Goal: Transaction & Acquisition: Obtain resource

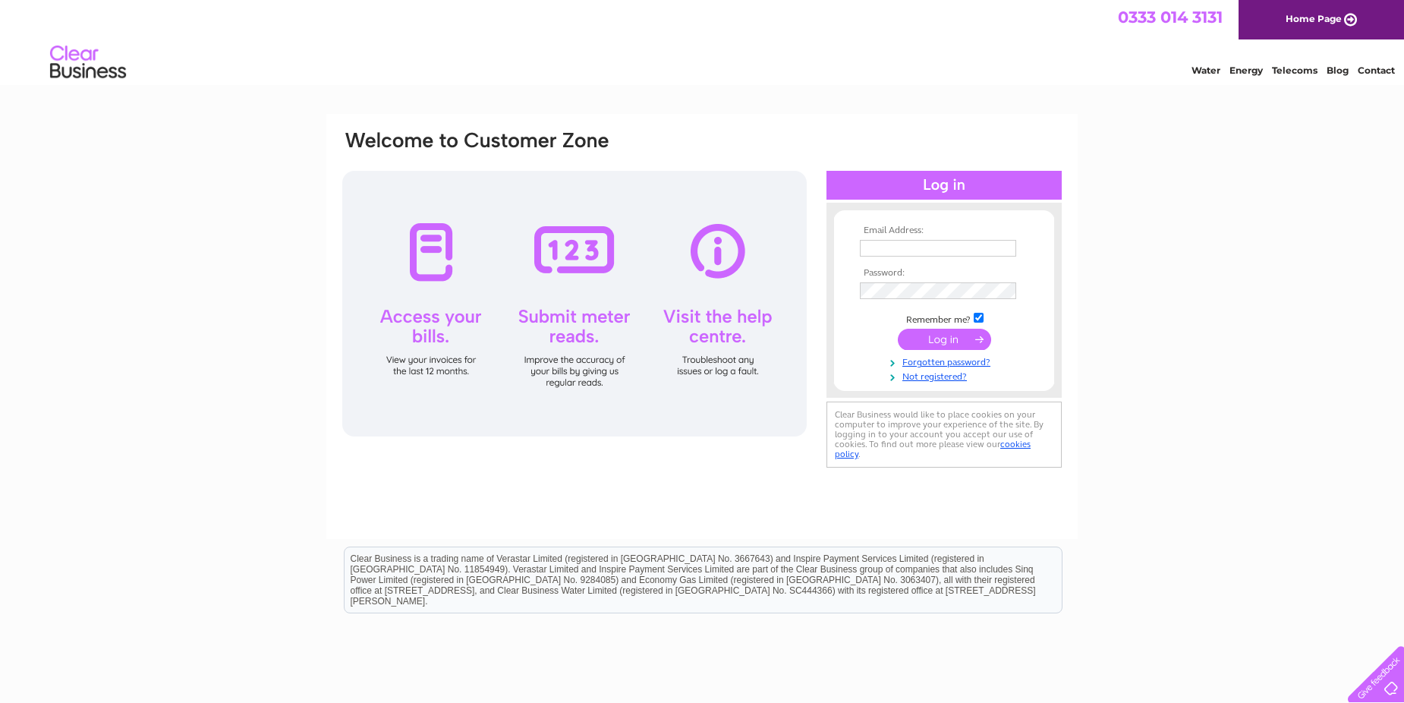
type input "[EMAIL_ADDRESS][DOMAIN_NAME]"
click at [950, 341] on input "submit" at bounding box center [944, 339] width 93 height 21
click at [935, 334] on input "submit" at bounding box center [944, 339] width 93 height 21
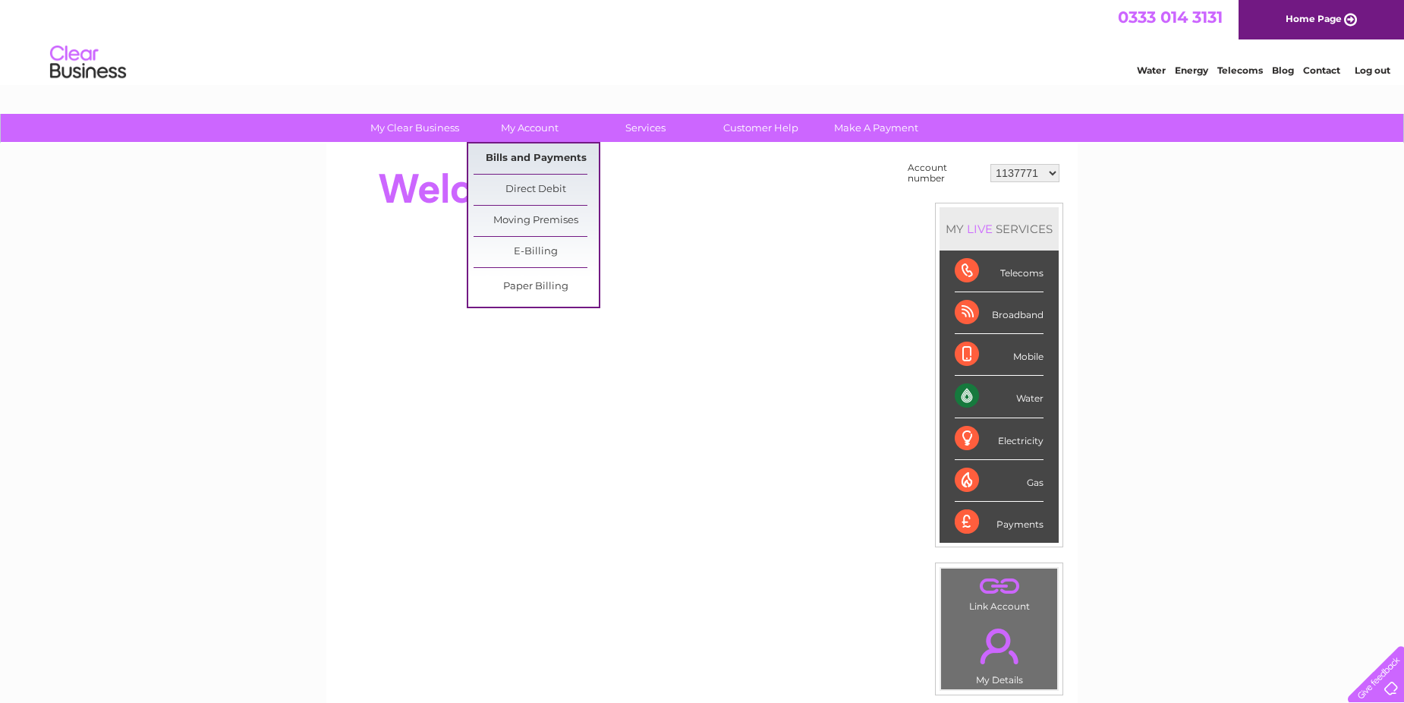
click at [528, 158] on link "Bills and Payments" at bounding box center [536, 158] width 125 height 30
click at [527, 159] on link "Bills and Payments" at bounding box center [536, 158] width 125 height 30
click at [526, 159] on link "Bills and Payments" at bounding box center [536, 158] width 125 height 30
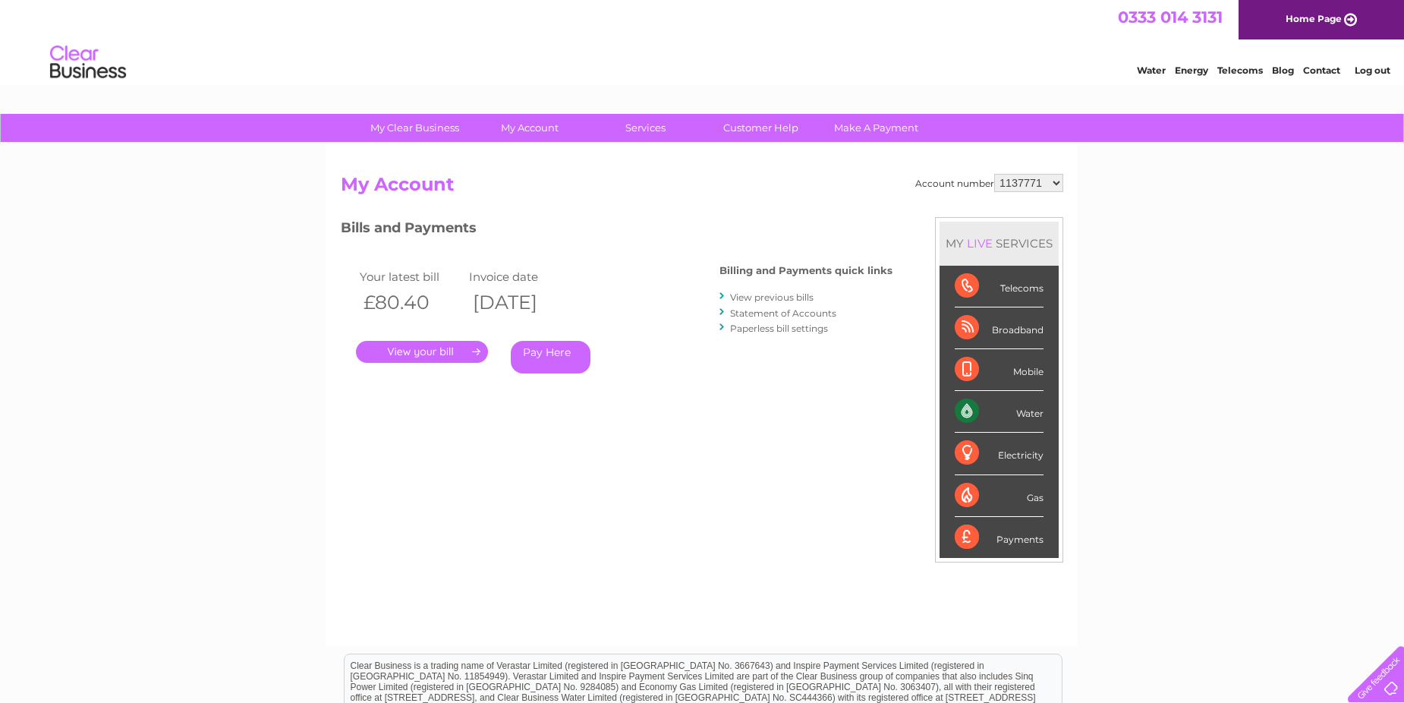
click at [1055, 180] on select "1137771 30269529 30304701 30304702" at bounding box center [1028, 183] width 69 height 18
click at [450, 351] on link "." at bounding box center [422, 352] width 132 height 22
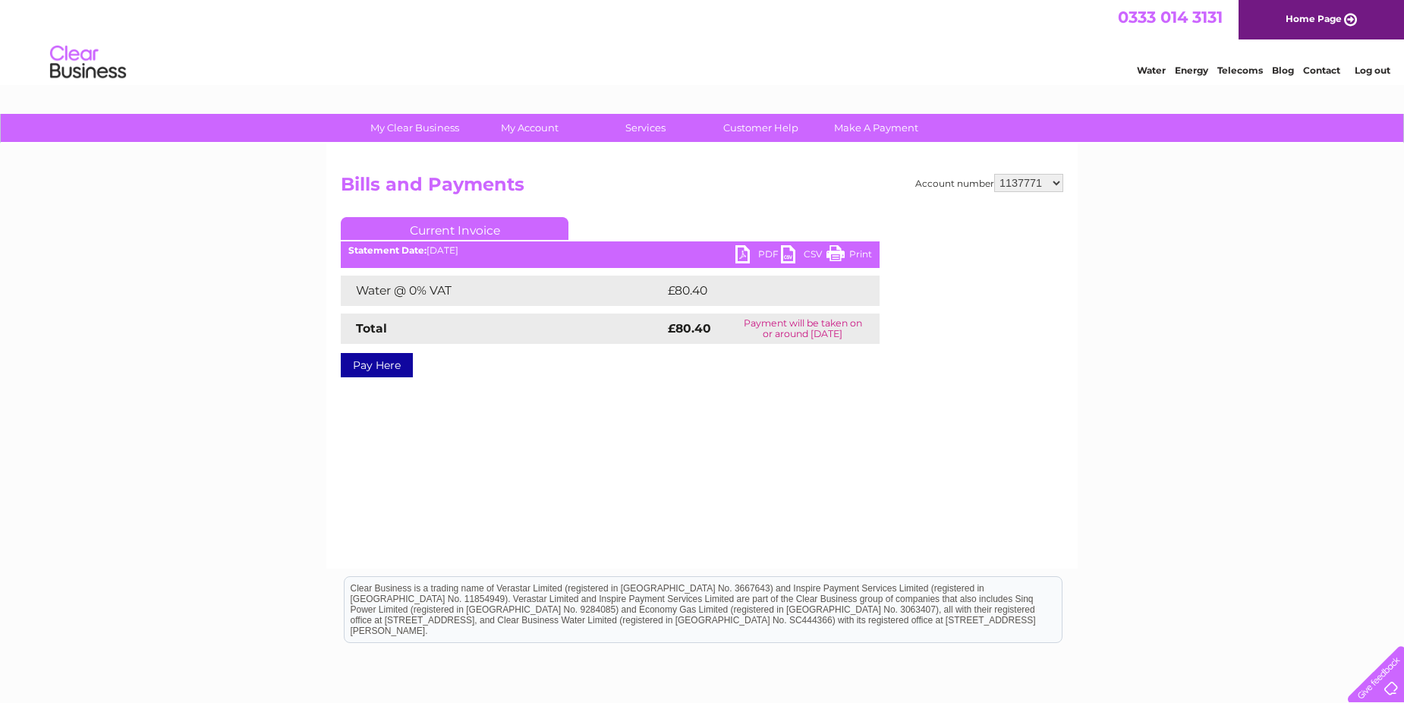
click at [744, 250] on link "PDF" at bounding box center [759, 256] width 46 height 22
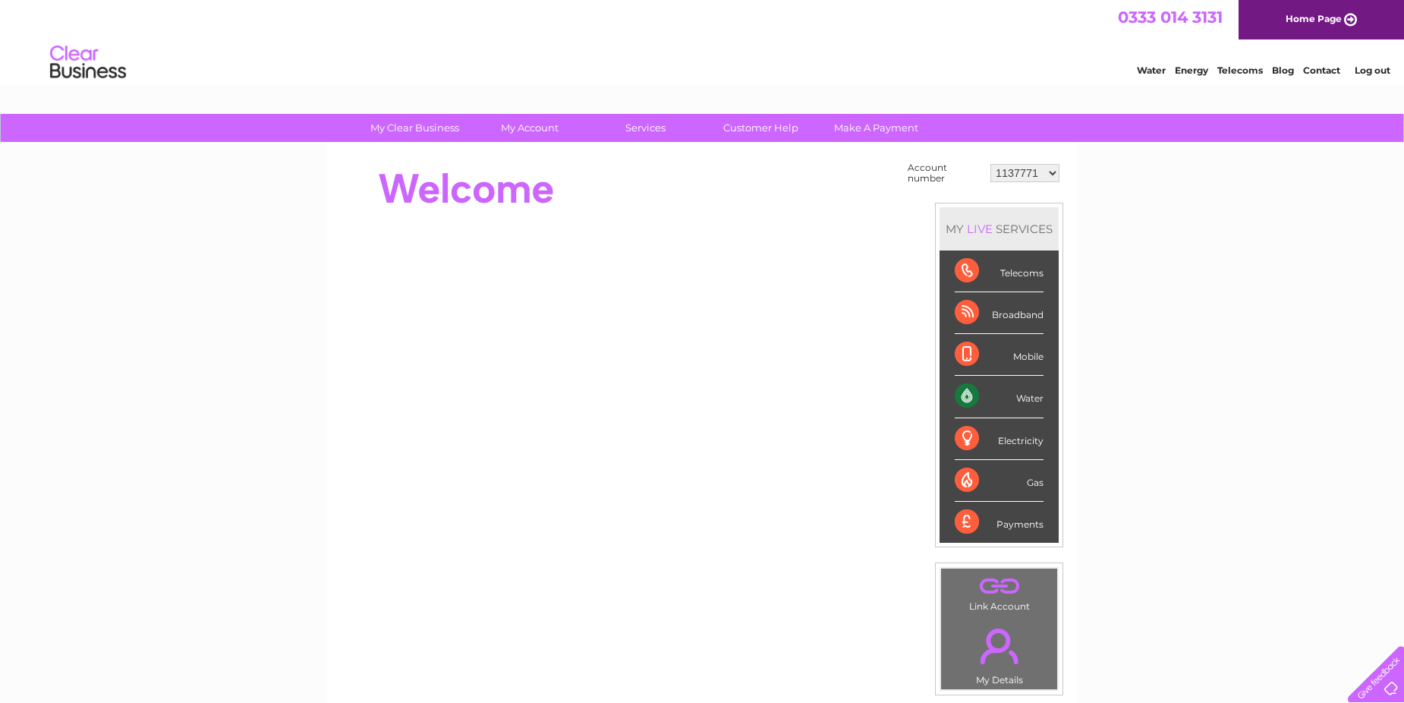
click at [1054, 174] on select "1137771 30269529 30304701 30304702" at bounding box center [1025, 173] width 69 height 18
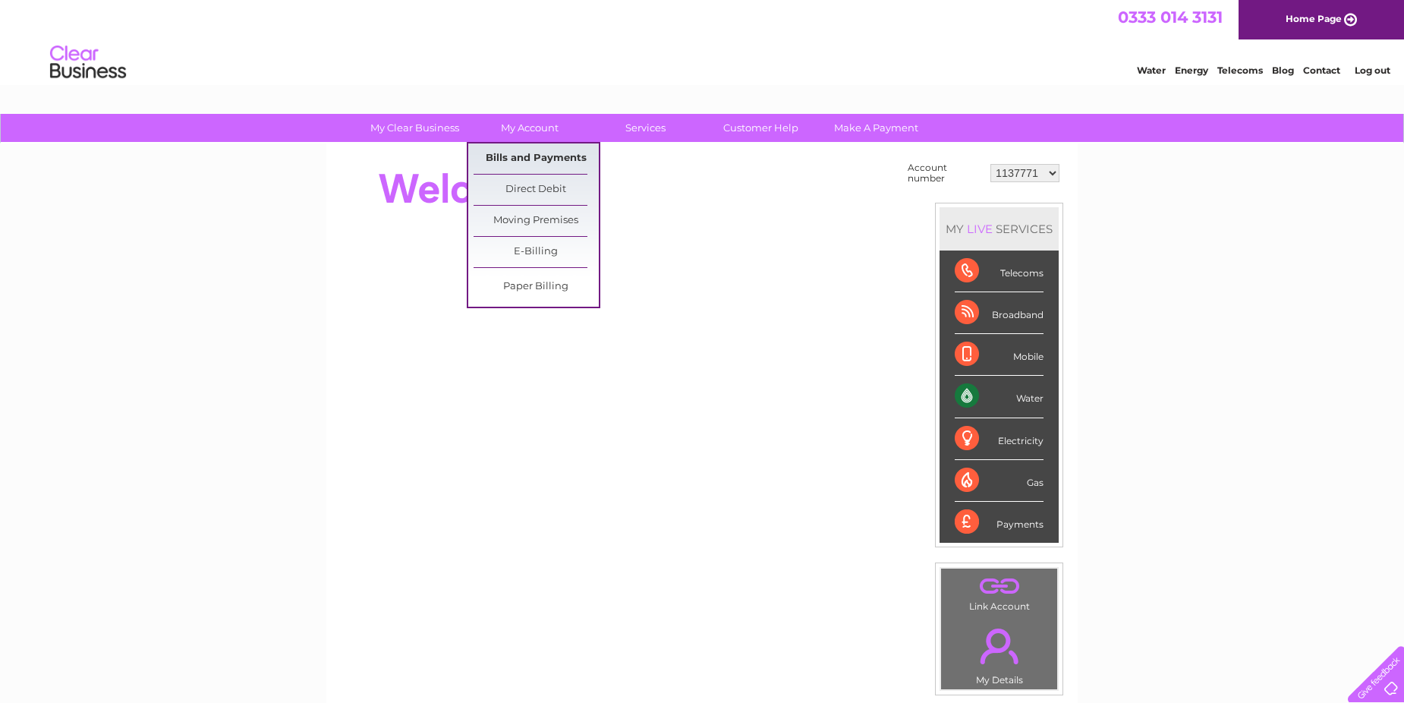
click at [518, 154] on link "Bills and Payments" at bounding box center [536, 158] width 125 height 30
click at [515, 154] on link "Bills and Payments" at bounding box center [536, 158] width 125 height 30
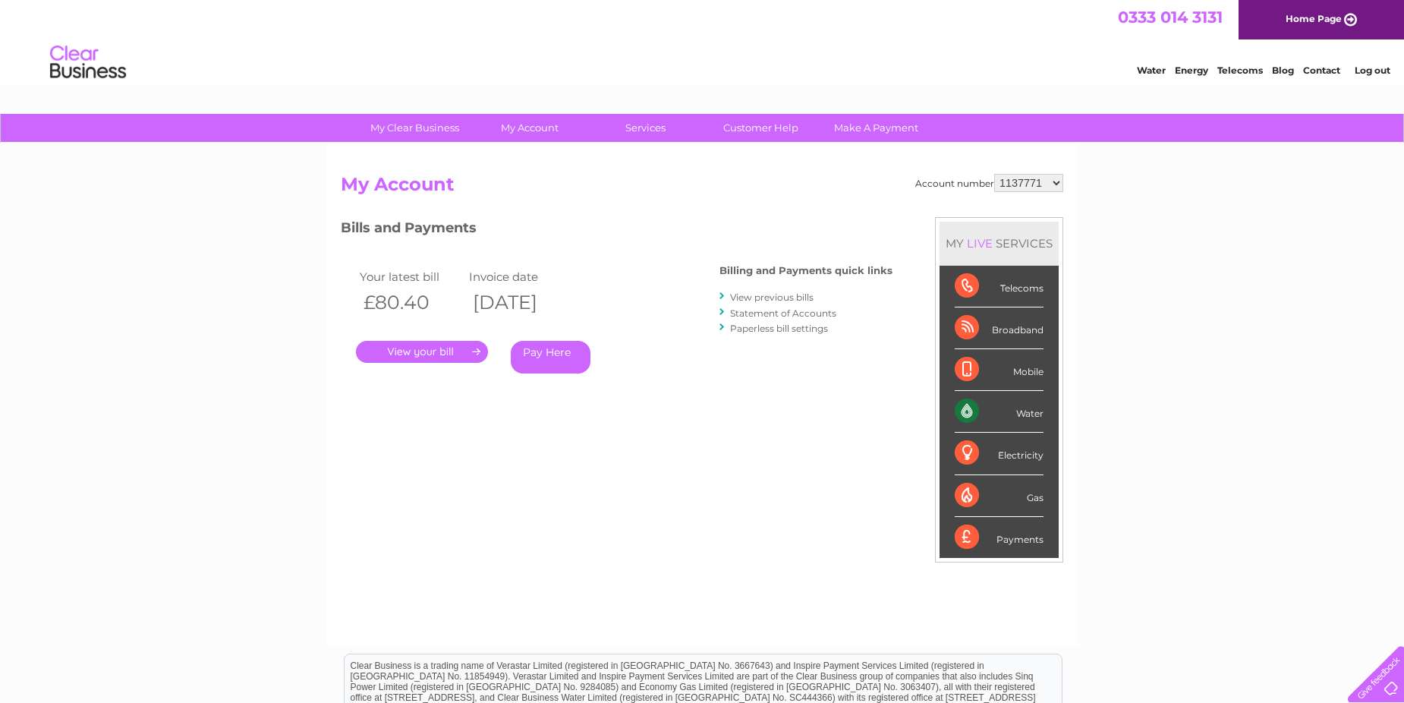
click at [1057, 184] on select "1137771 30269529 30304701 30304702" at bounding box center [1028, 183] width 69 height 18
select select "30269529"
click at [994, 174] on select "1137771 30269529 30304701 30304702" at bounding box center [1028, 183] width 69 height 18
click at [424, 349] on link "." at bounding box center [422, 352] width 132 height 22
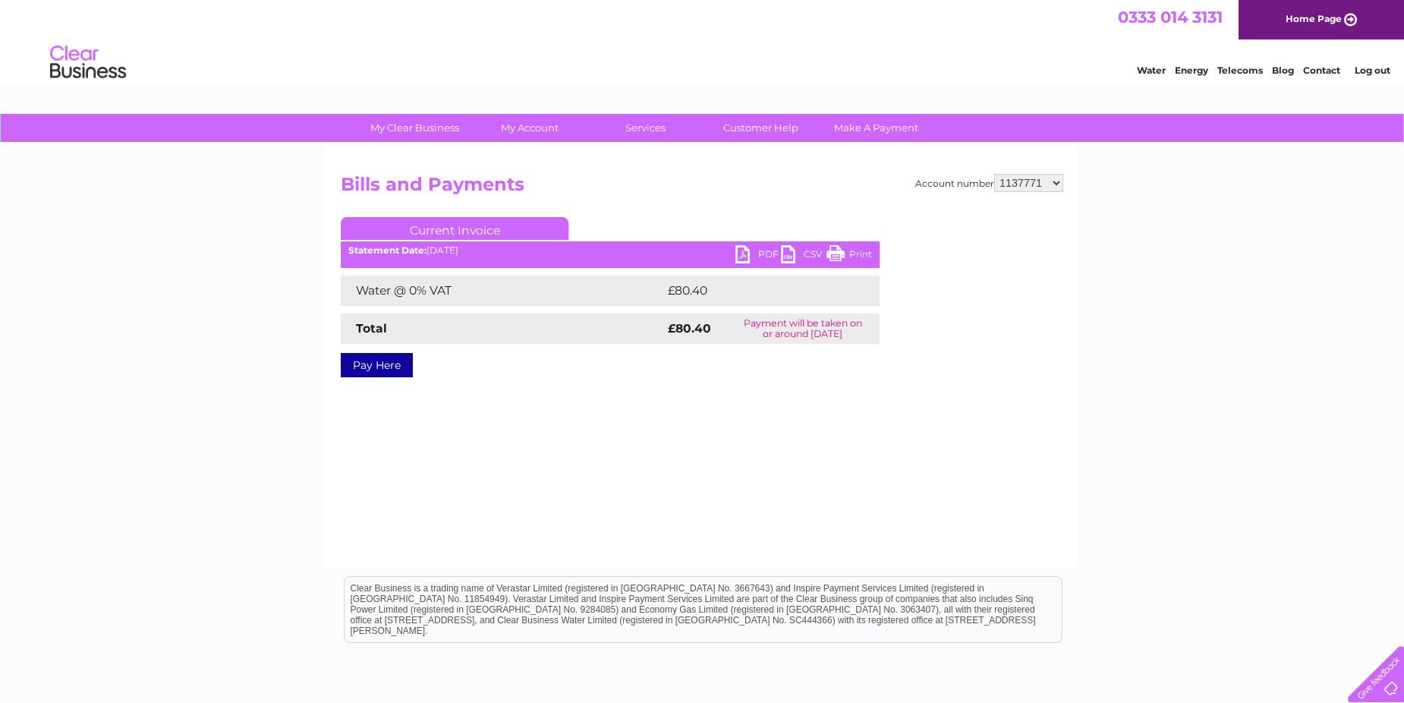
click at [1057, 181] on select "1137771 30269529 30304701 30304702" at bounding box center [1028, 183] width 69 height 18
select select "30269529"
click at [994, 174] on select "1137771 30269529 30304701 30304702" at bounding box center [1028, 183] width 69 height 18
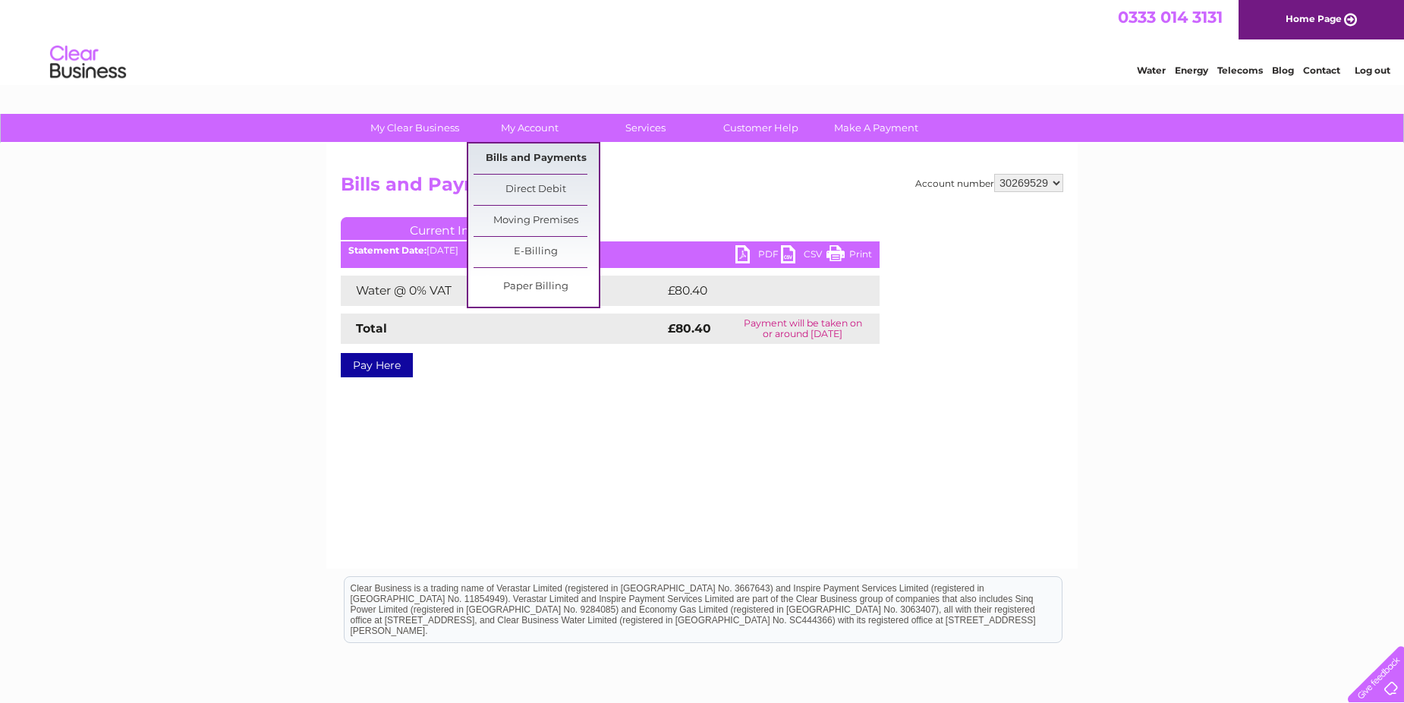
click at [528, 158] on link "Bills and Payments" at bounding box center [536, 158] width 125 height 30
click at [525, 153] on link "Bills and Payments" at bounding box center [536, 158] width 125 height 30
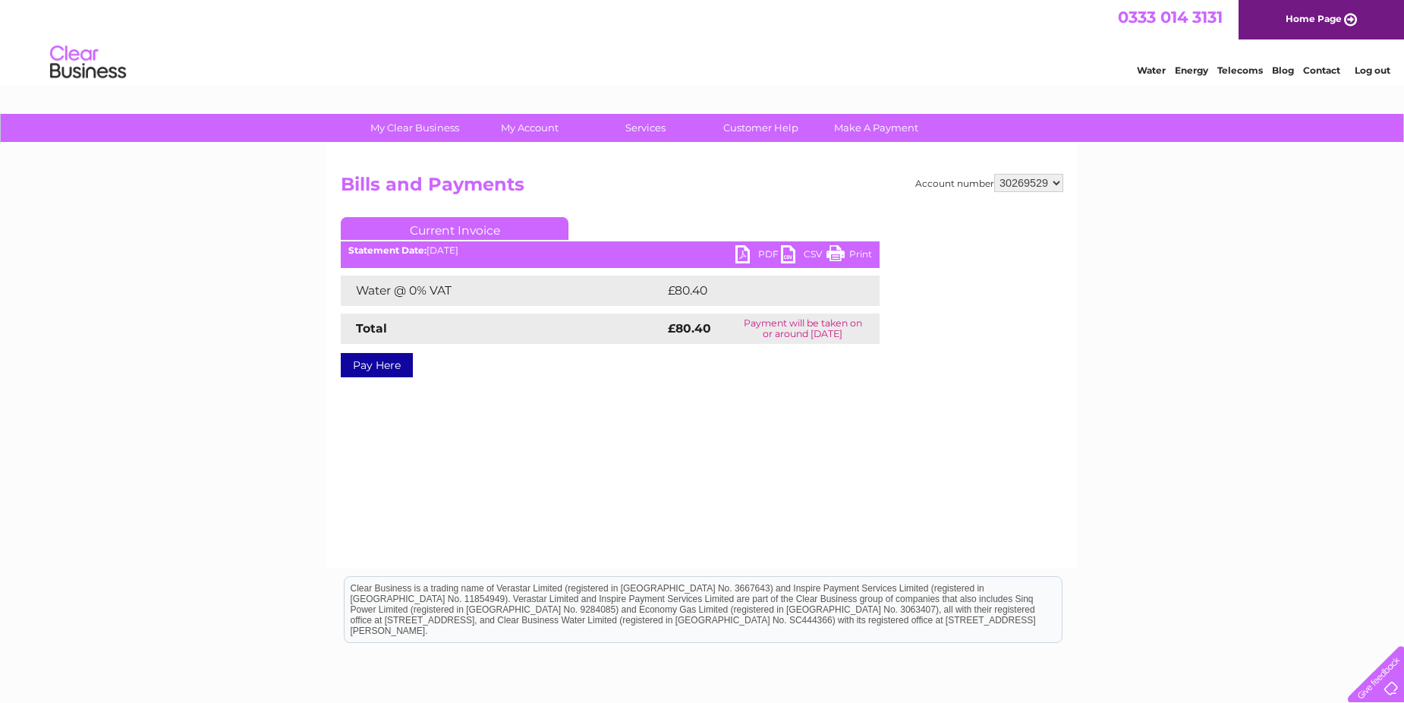
click at [1050, 178] on select "1137771 30269529 30304701 30304702" at bounding box center [1028, 183] width 69 height 18
click at [994, 174] on select "1137771 30269529 30304701 30304702" at bounding box center [1028, 183] width 69 height 18
click at [1036, 219] on div at bounding box center [1003, 308] width 119 height 182
click at [745, 253] on link "PDF" at bounding box center [759, 256] width 46 height 22
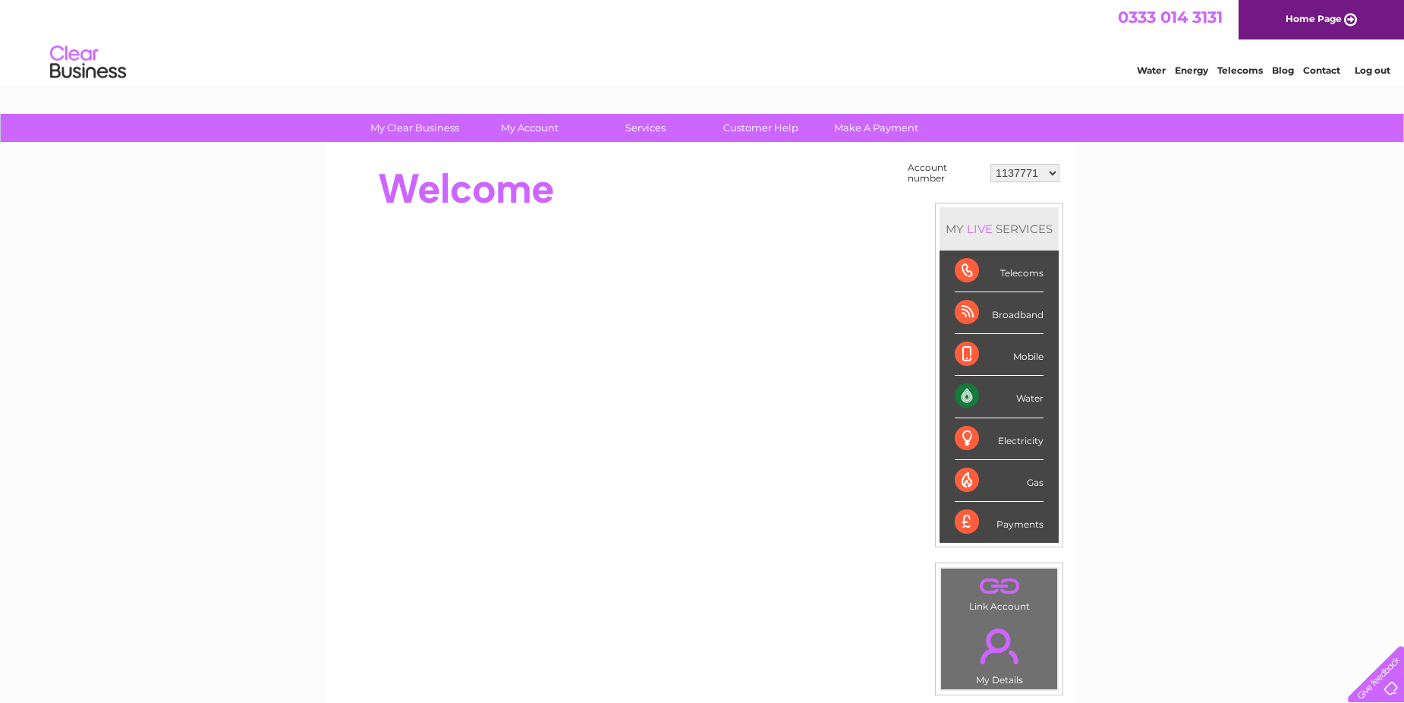
click at [1055, 170] on select "1137771 30269529 30304701 30304702" at bounding box center [1025, 173] width 69 height 18
select select "30269529"
click at [991, 164] on select "1137771 30269529 30304701 30304702" at bounding box center [1025, 173] width 69 height 18
click at [1032, 213] on div "MY LIVE SERVICES" at bounding box center [999, 228] width 119 height 43
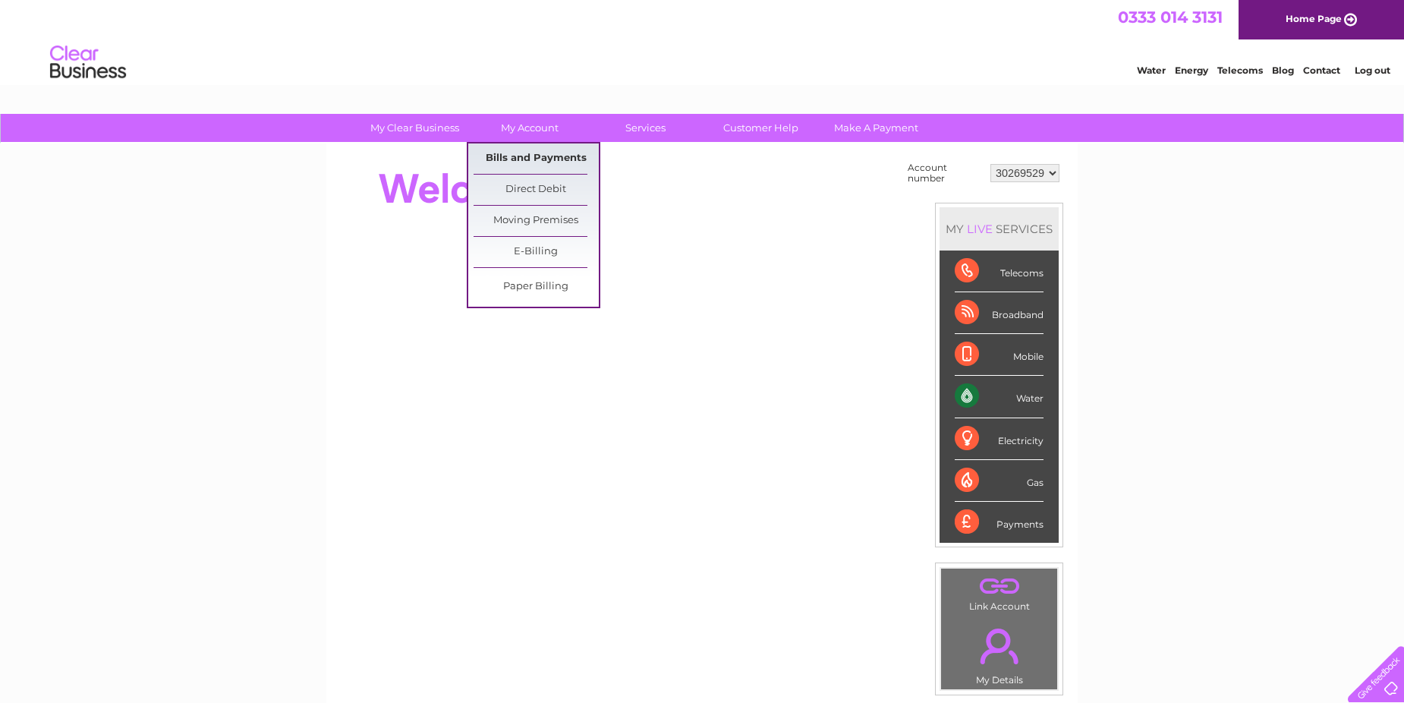
click at [537, 156] on link "Bills and Payments" at bounding box center [536, 158] width 125 height 30
click at [539, 157] on link "Bills and Payments" at bounding box center [536, 158] width 125 height 30
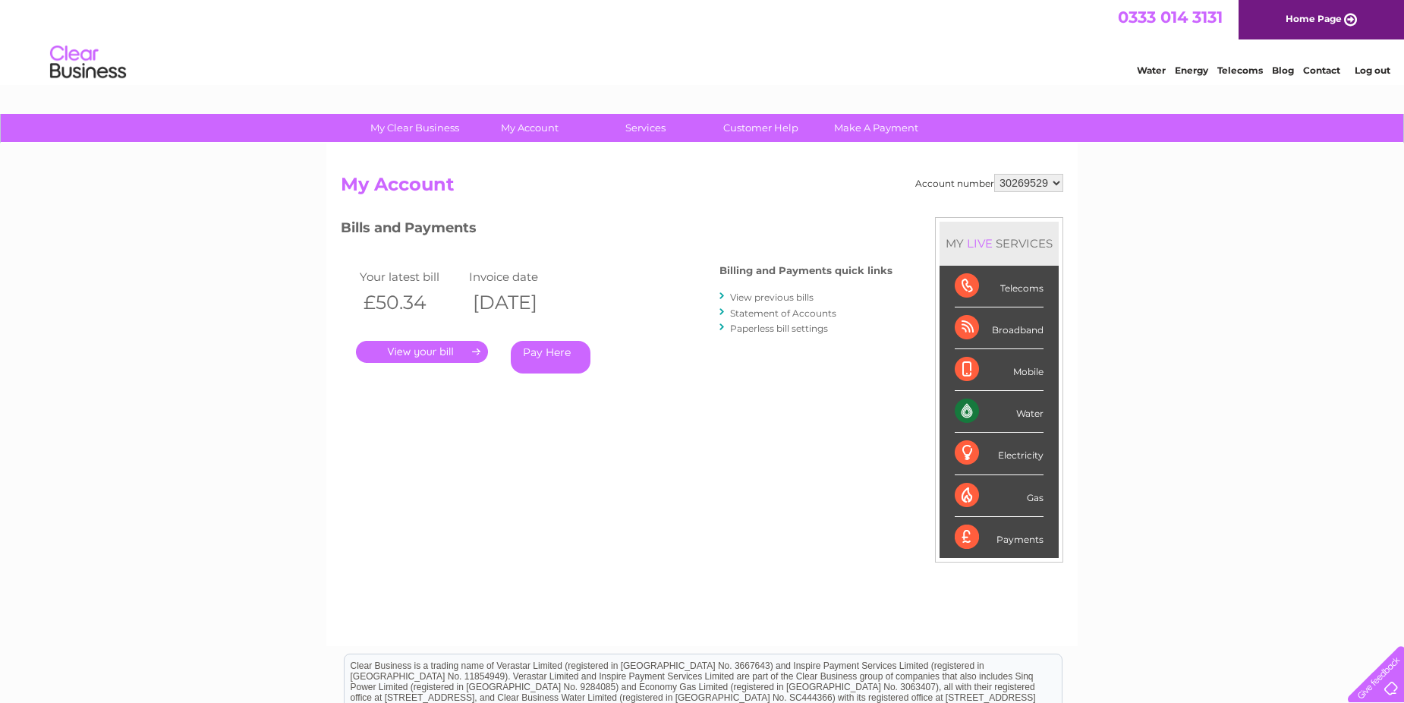
click at [467, 348] on link "." at bounding box center [422, 352] width 132 height 22
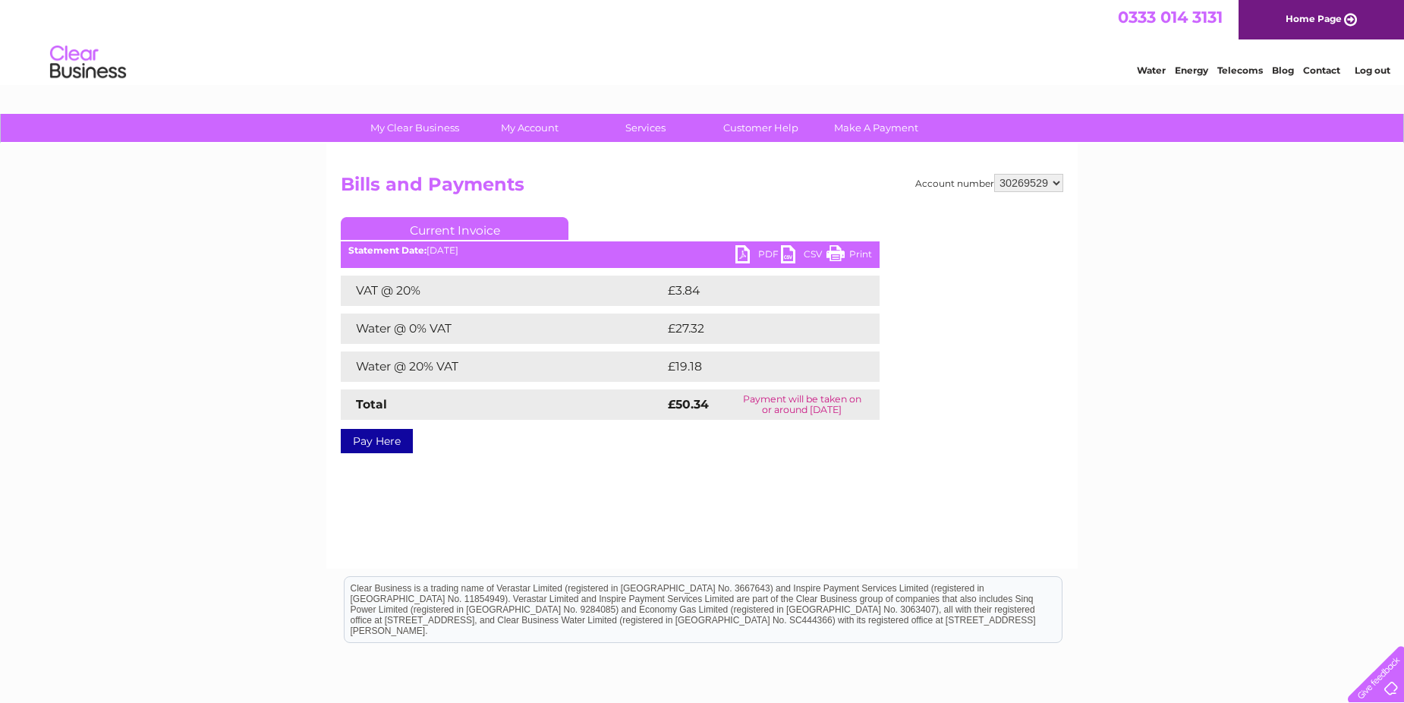
click at [745, 247] on link "PDF" at bounding box center [759, 256] width 46 height 22
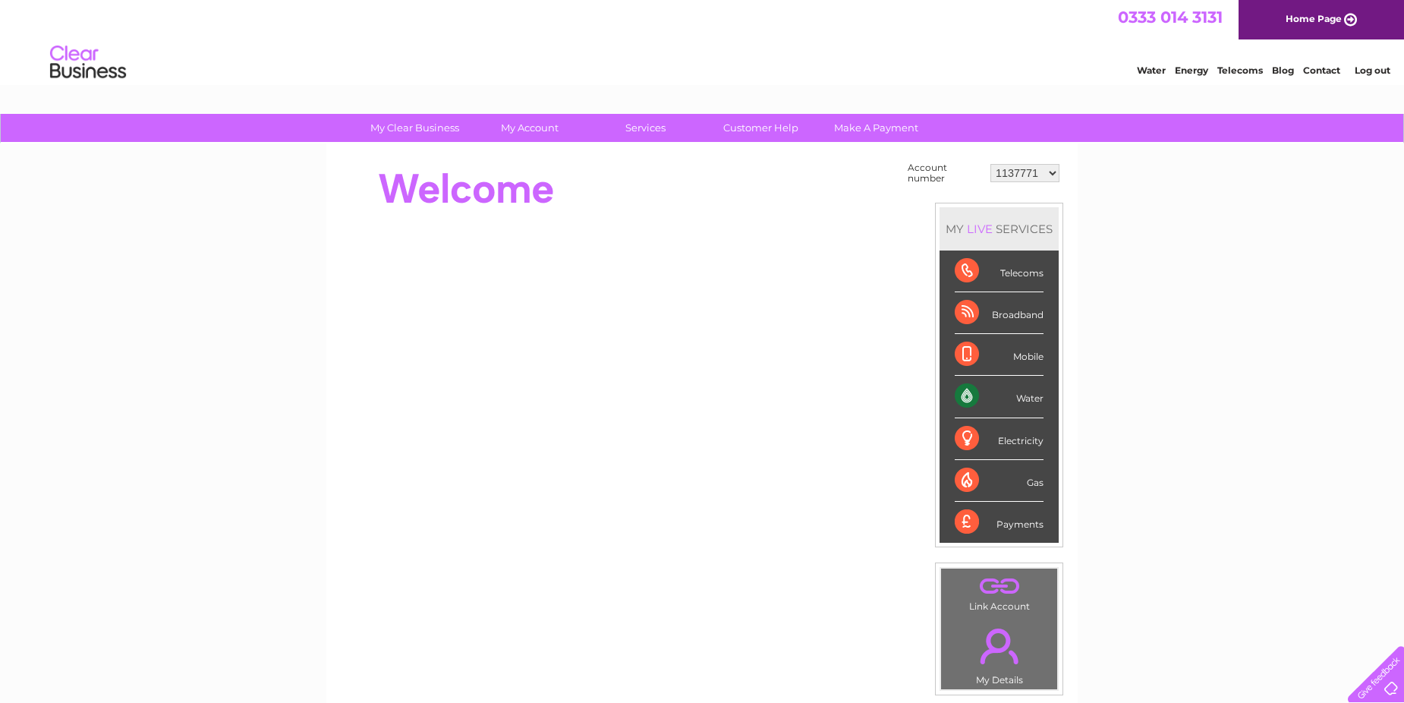
click at [1054, 172] on select "1137771 30269529 30304701 30304702" at bounding box center [1025, 173] width 69 height 18
select select "30304701"
click at [991, 164] on select "1137771 30269529 30304701 30304702" at bounding box center [1025, 173] width 69 height 18
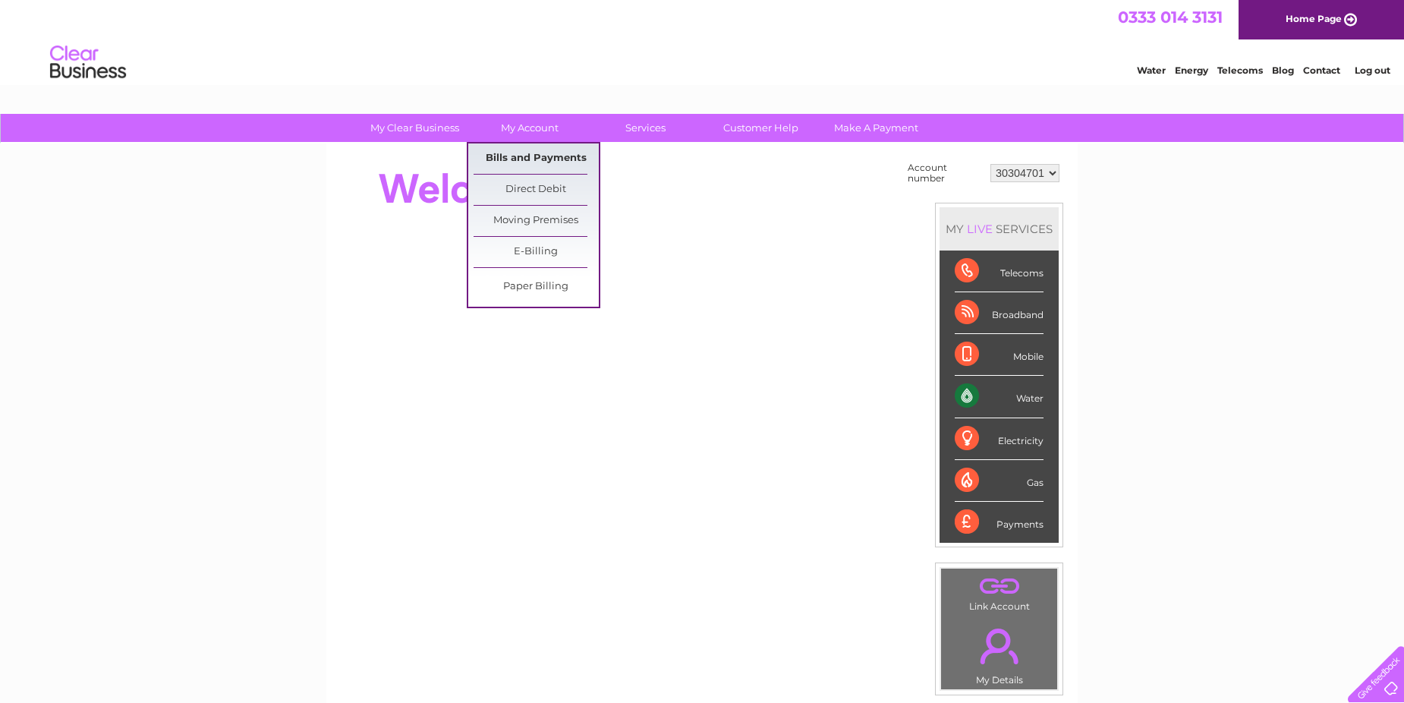
click at [531, 158] on link "Bills and Payments" at bounding box center [536, 158] width 125 height 30
click at [531, 157] on link "Bills and Payments" at bounding box center [536, 158] width 125 height 30
click at [531, 158] on link "Bills and Payments" at bounding box center [536, 158] width 125 height 30
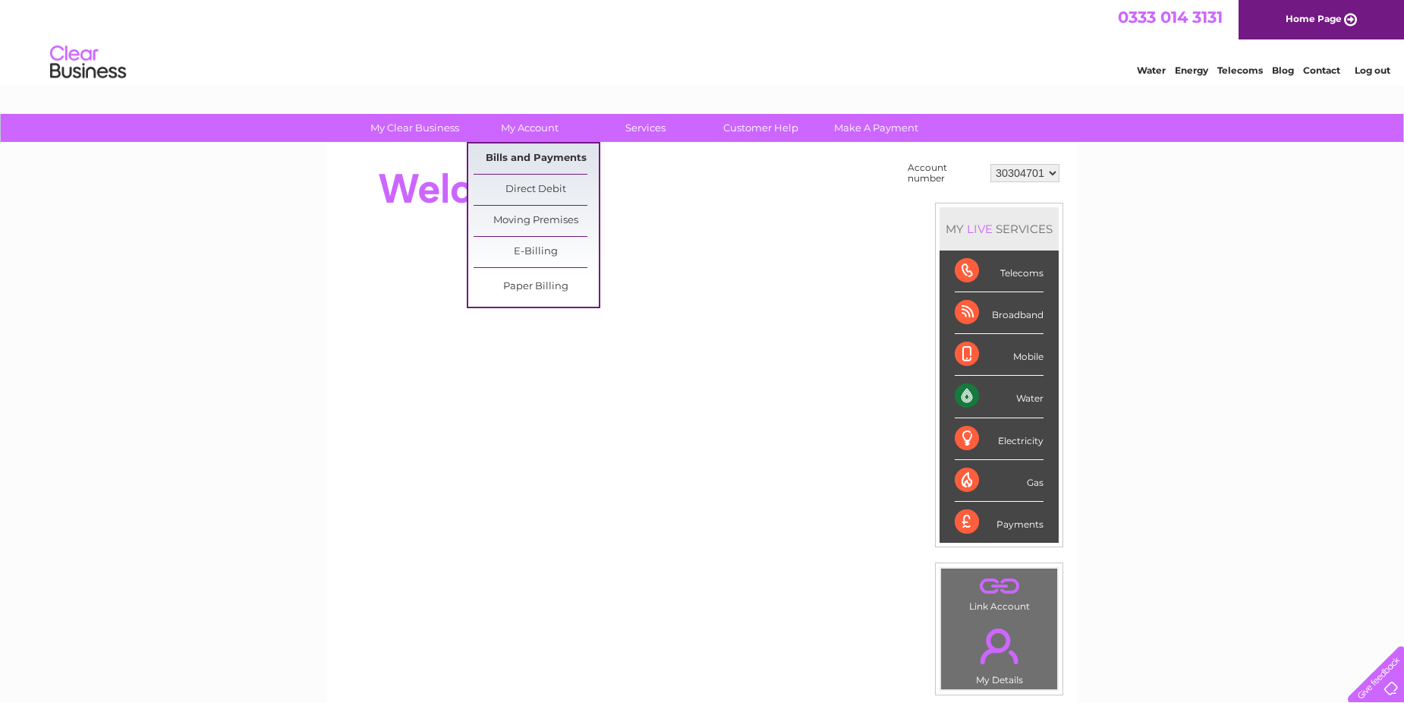
click at [531, 157] on link "Bills and Payments" at bounding box center [536, 158] width 125 height 30
click at [525, 158] on link "Bills and Payments" at bounding box center [536, 158] width 125 height 30
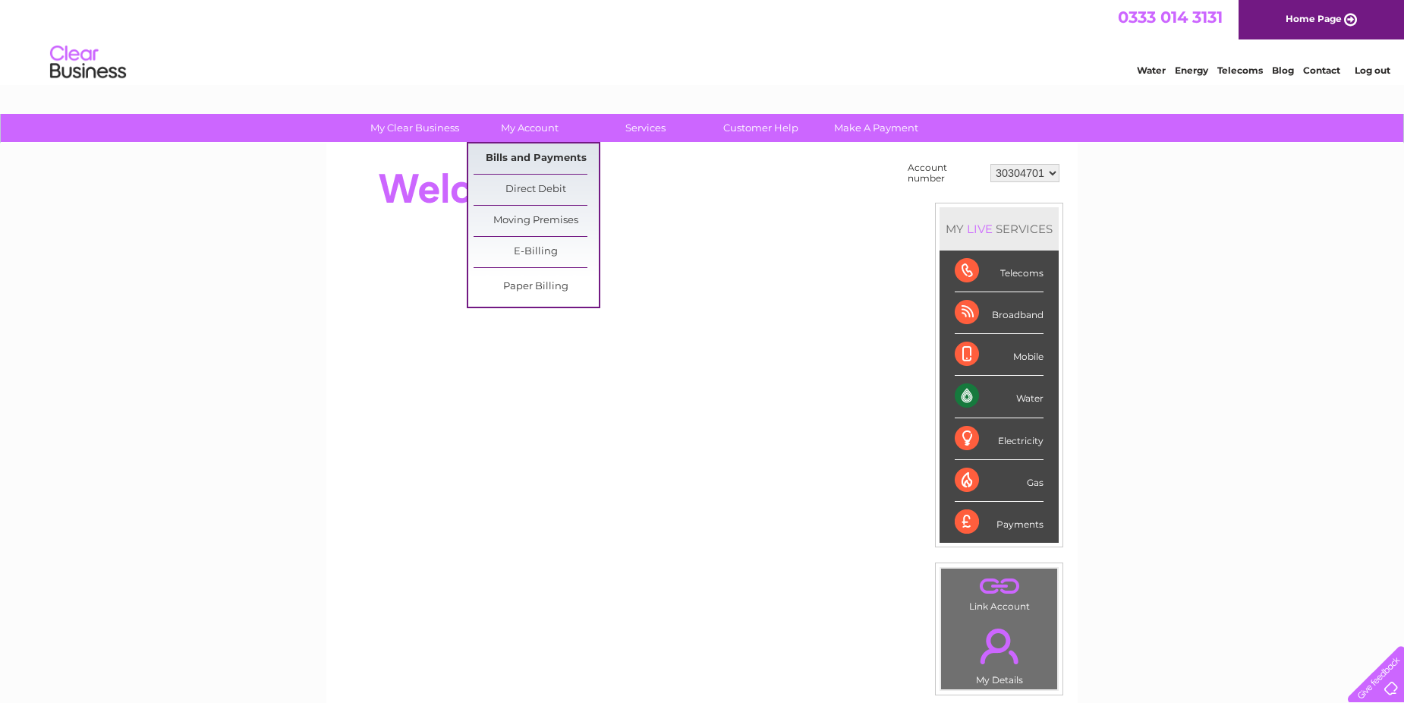
click at [525, 158] on link "Bills and Payments" at bounding box center [536, 158] width 125 height 30
click at [537, 158] on link "Bills and Payments" at bounding box center [536, 158] width 125 height 30
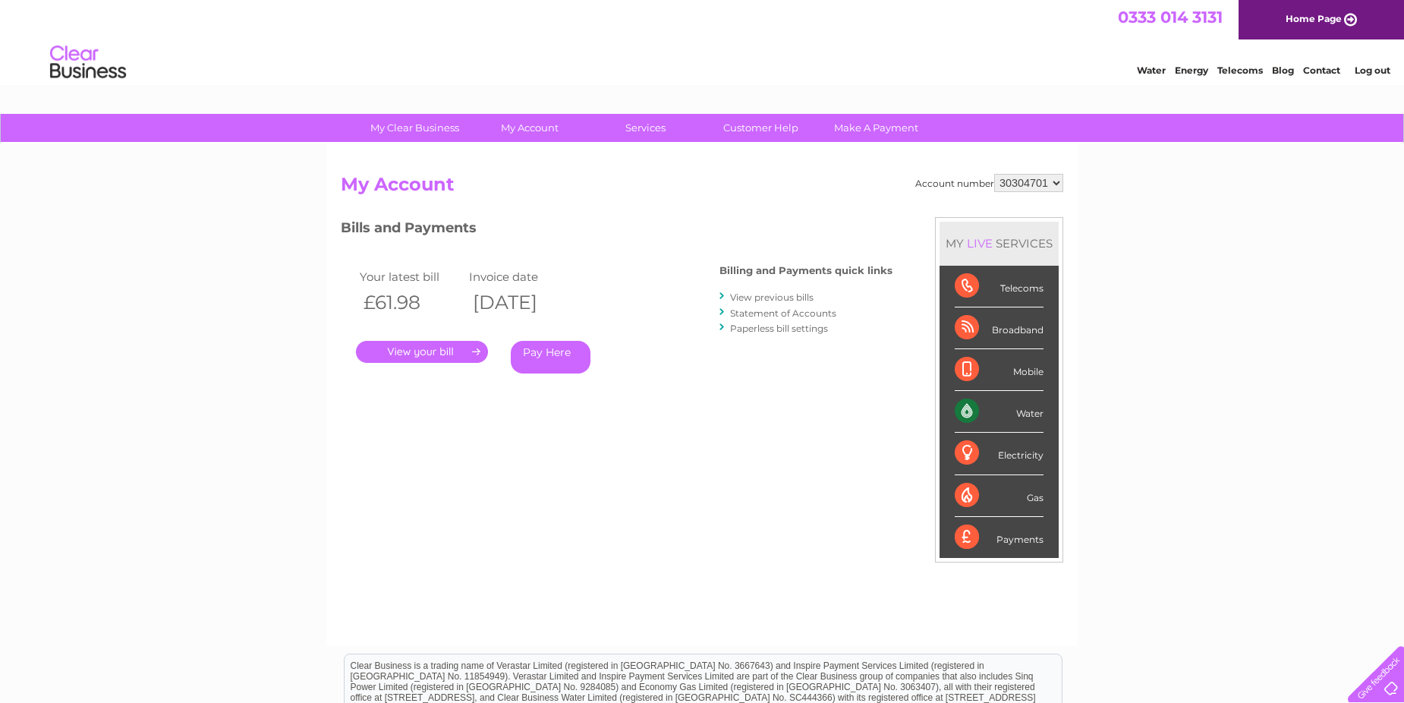
click at [426, 353] on link "." at bounding box center [422, 352] width 132 height 22
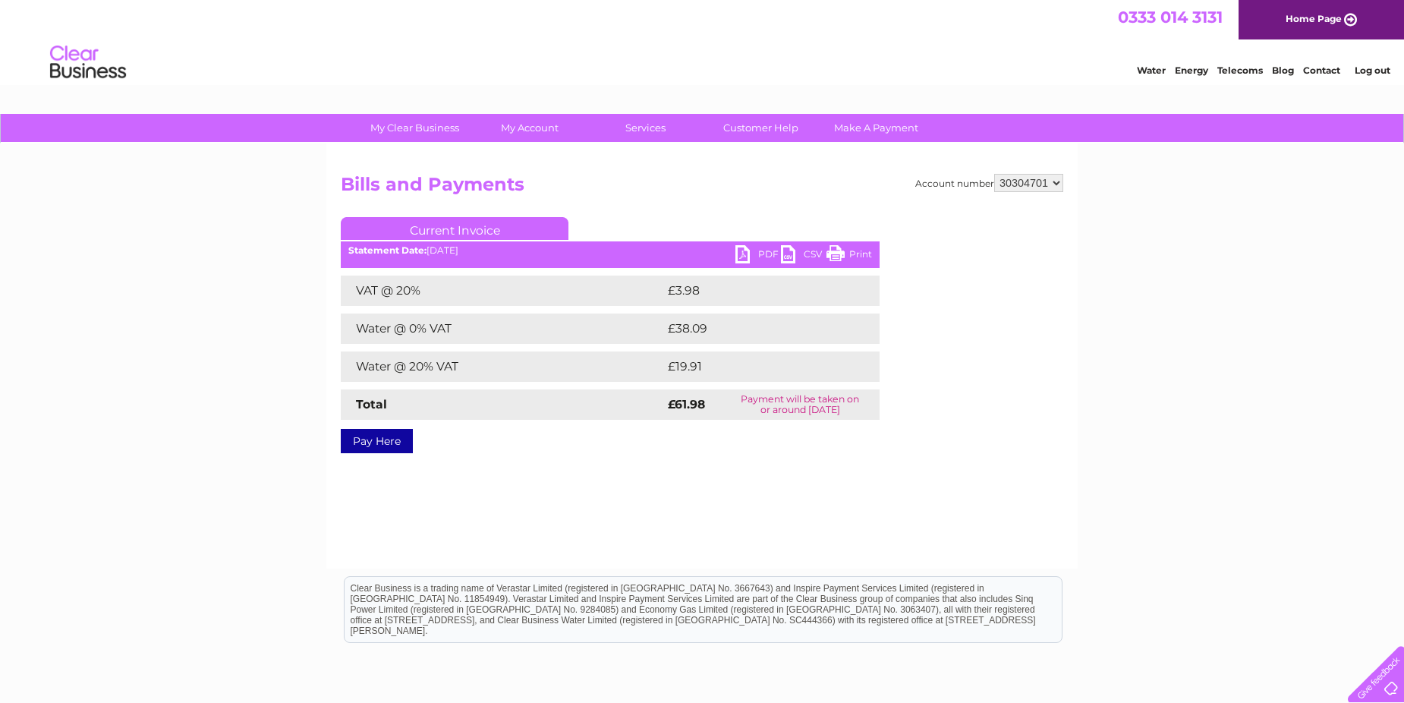
click at [746, 257] on link "PDF" at bounding box center [759, 256] width 46 height 22
click at [1054, 184] on select "1137771 30269529 30304701 30304702" at bounding box center [1028, 183] width 69 height 18
select select "30304702"
click at [994, 174] on select "1137771 30269529 30304701 30304702" at bounding box center [1028, 183] width 69 height 18
click at [745, 256] on link "PDF" at bounding box center [759, 256] width 46 height 22
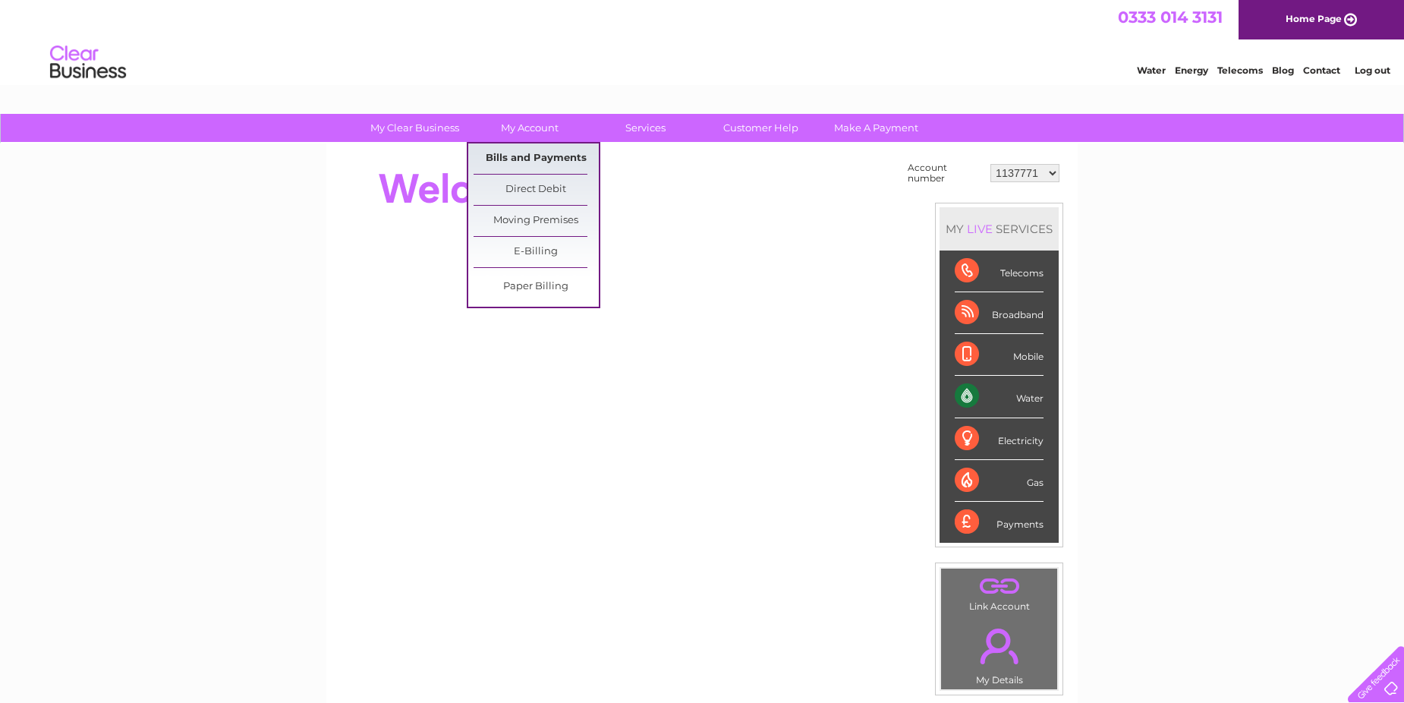
click at [519, 157] on link "Bills and Payments" at bounding box center [536, 158] width 125 height 30
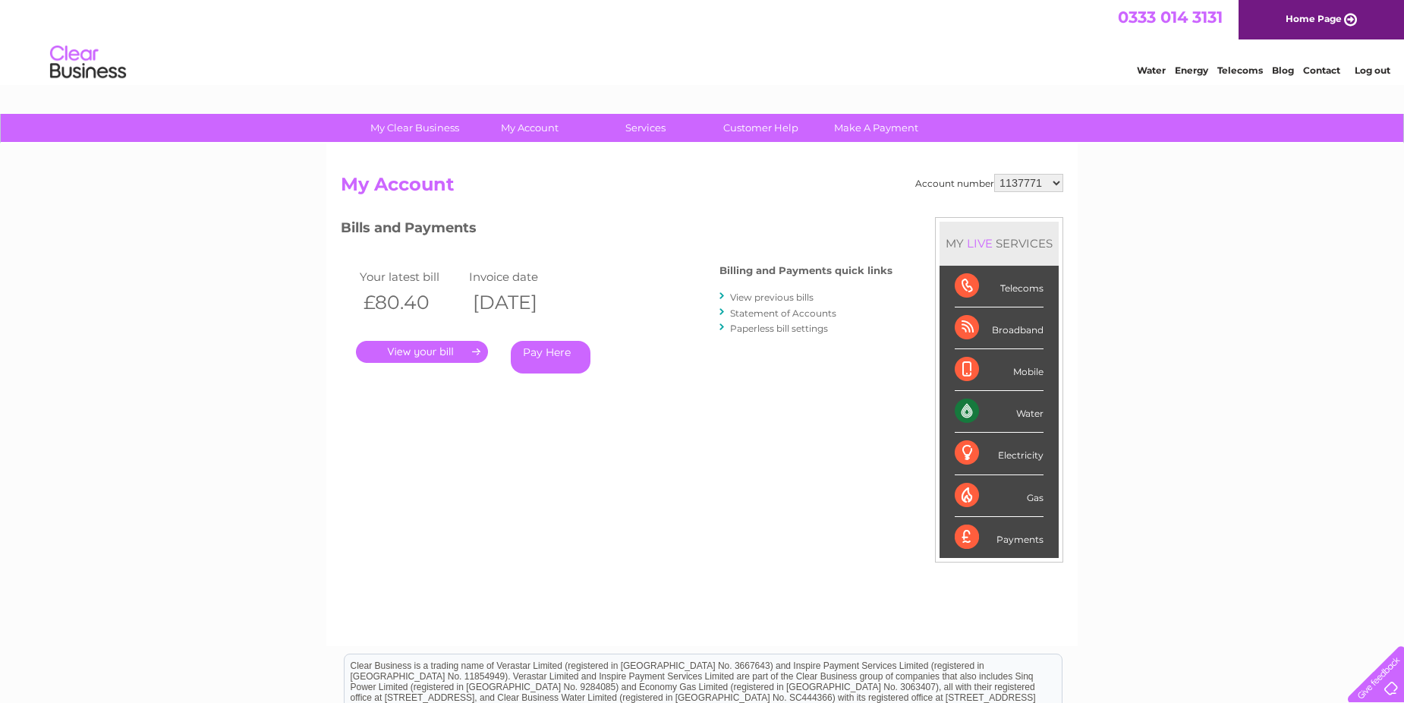
click at [1057, 181] on select "1137771 30269529 30304701 30304702" at bounding box center [1028, 183] width 69 height 18
click at [780, 296] on link "View previous bills" at bounding box center [771, 296] width 83 height 11
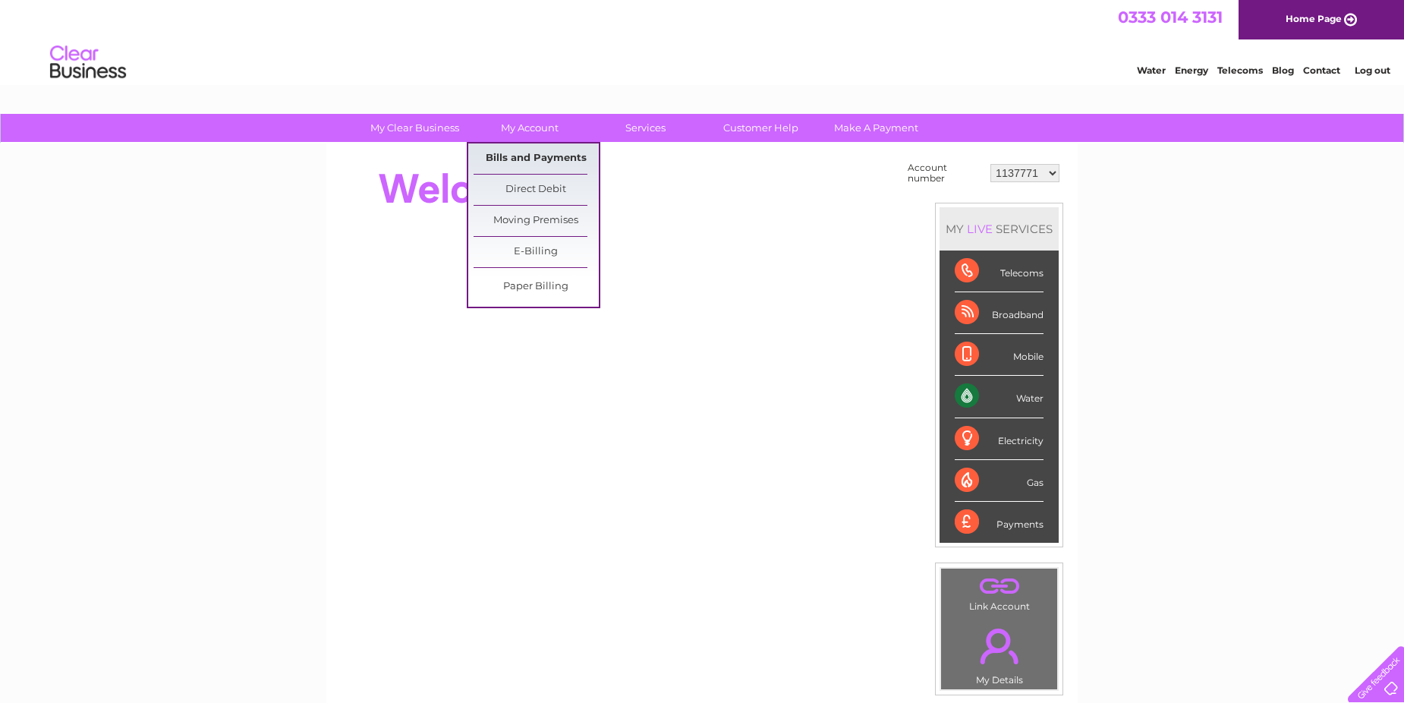
click at [527, 157] on link "Bills and Payments" at bounding box center [536, 158] width 125 height 30
click at [550, 149] on link "Bills and Payments" at bounding box center [536, 158] width 125 height 30
click at [550, 151] on link "Bills and Payments" at bounding box center [536, 158] width 125 height 30
click at [522, 154] on link "Bills and Payments" at bounding box center [536, 158] width 125 height 30
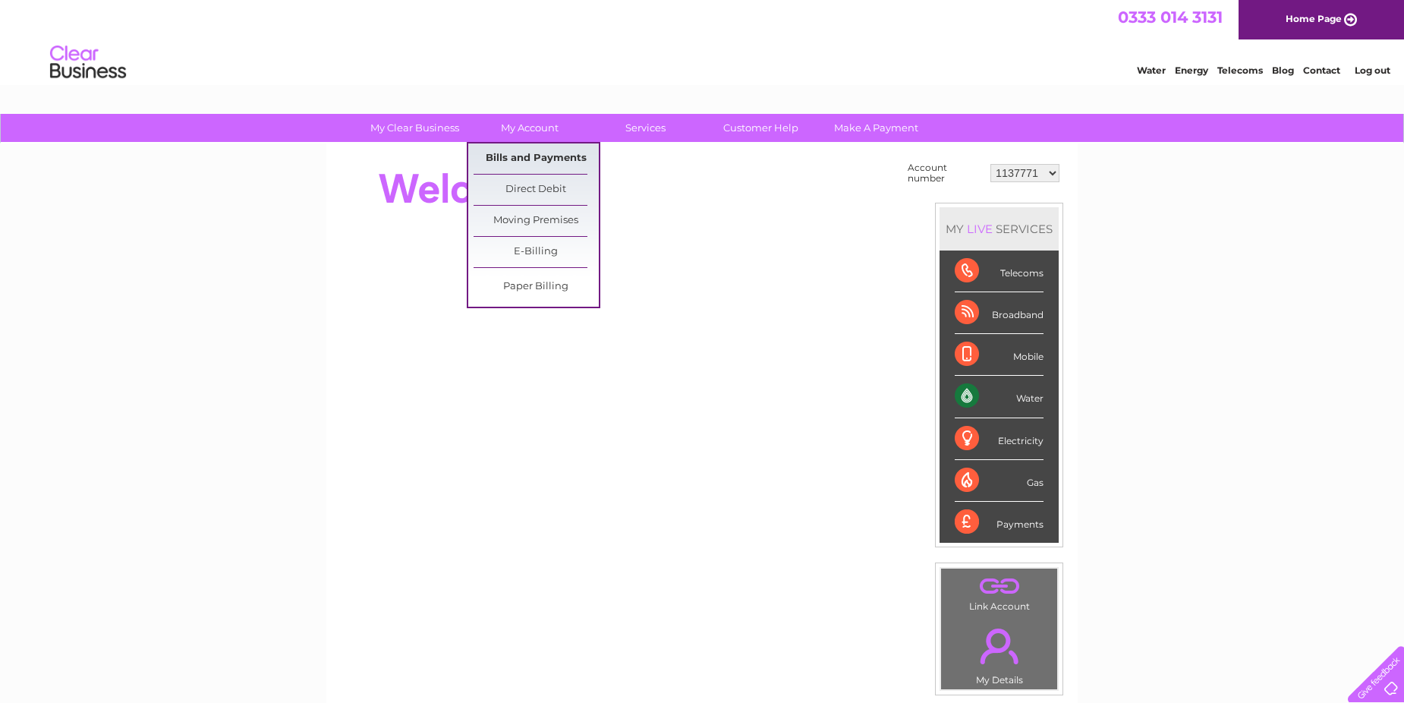
click at [522, 154] on link "Bills and Payments" at bounding box center [536, 158] width 125 height 30
click at [497, 156] on link "Bills and Payments" at bounding box center [536, 158] width 125 height 30
click at [497, 157] on link "Bills and Payments" at bounding box center [536, 158] width 125 height 30
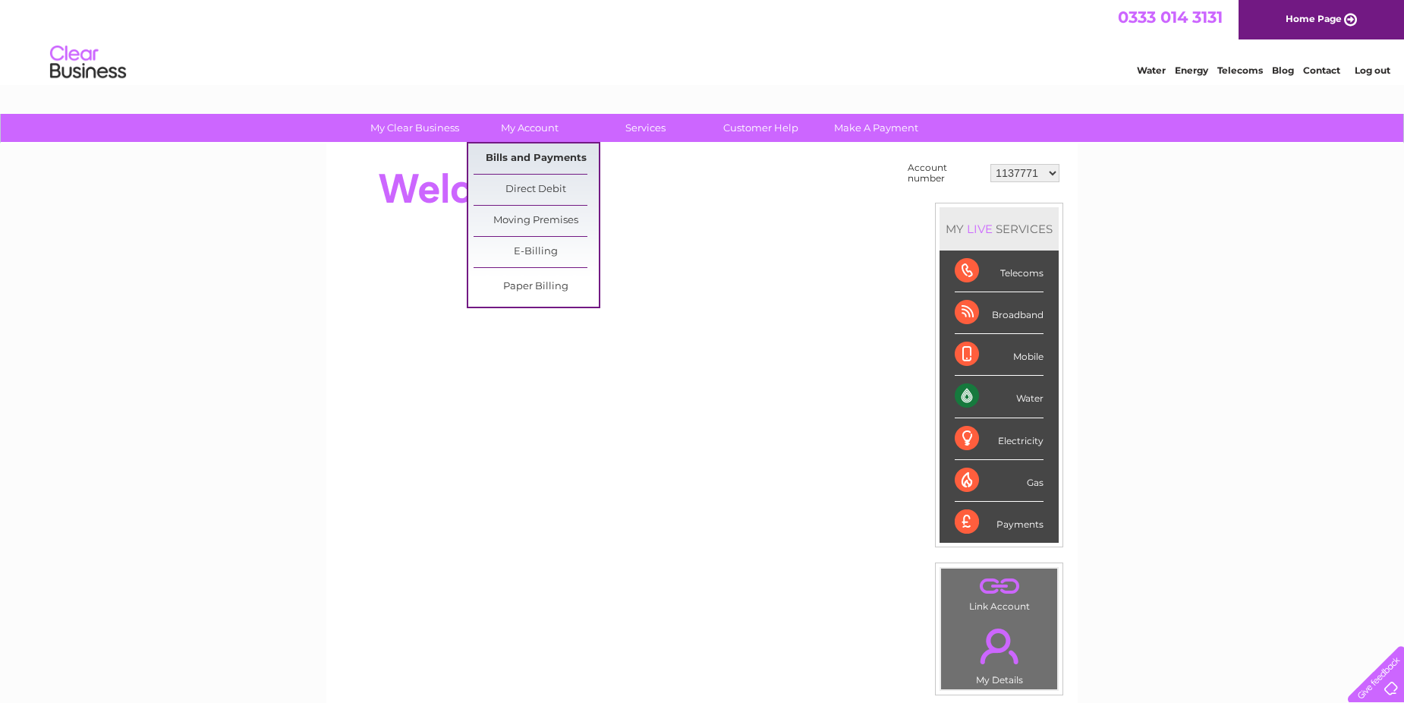
click at [522, 159] on link "Bills and Payments" at bounding box center [536, 158] width 125 height 30
click at [545, 158] on link "Bills and Payments" at bounding box center [536, 158] width 125 height 30
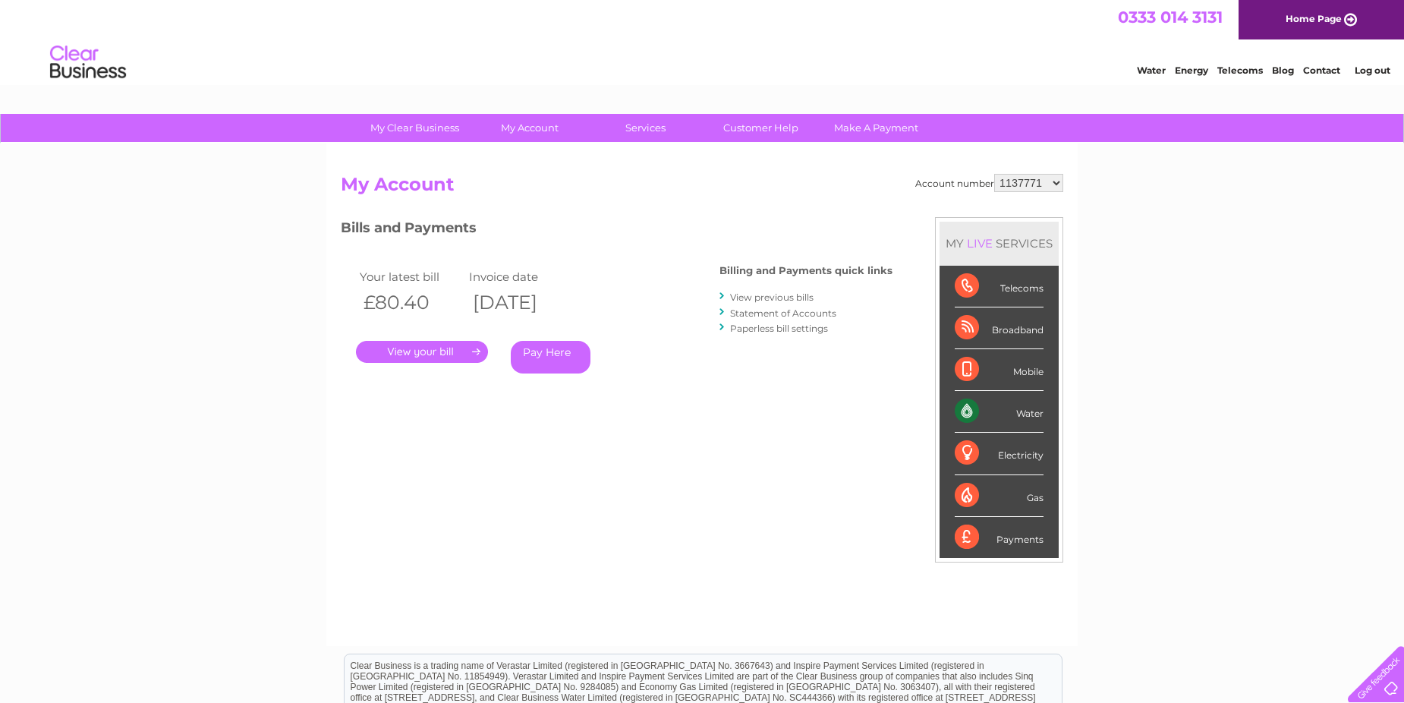
click at [1054, 181] on select "1137771 30269529 30304701 30304702" at bounding box center [1028, 183] width 69 height 18
